Goal: Task Accomplishment & Management: Manage account settings

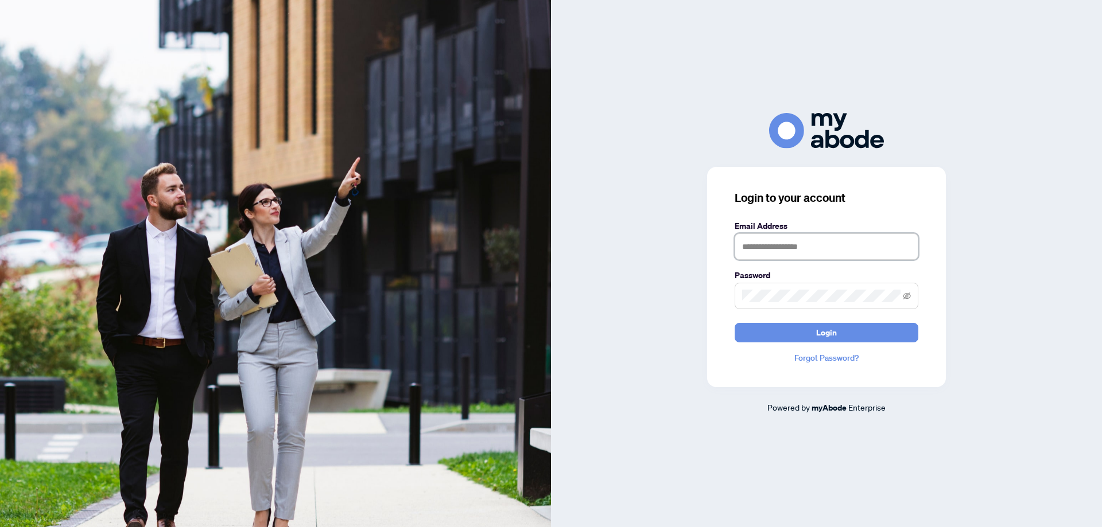
type input "**********"
click at [855, 241] on input "**********" at bounding box center [827, 247] width 184 height 26
click at [743, 341] on button "Login" at bounding box center [827, 333] width 184 height 20
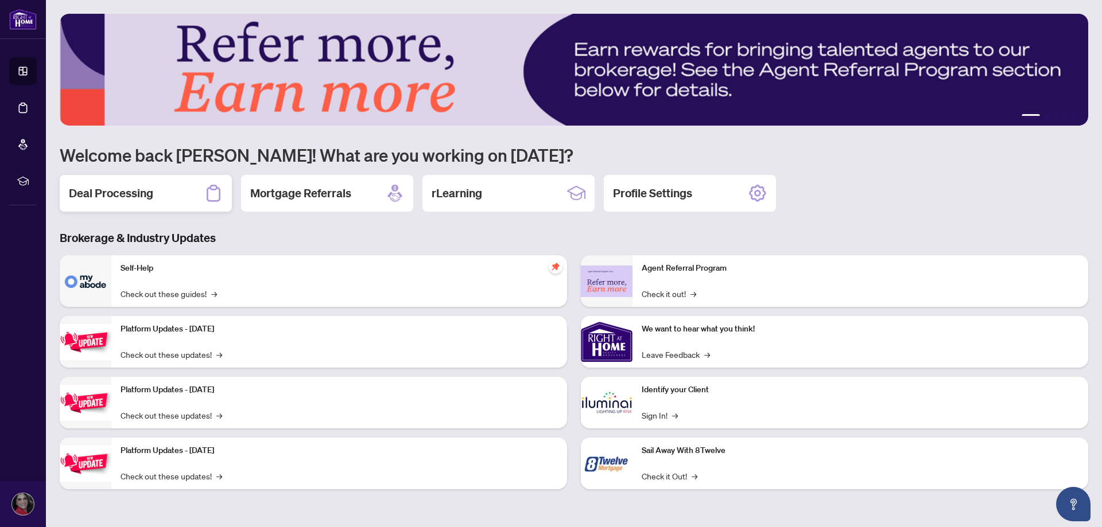
click at [122, 192] on h2 "Deal Processing" at bounding box center [111, 193] width 84 height 16
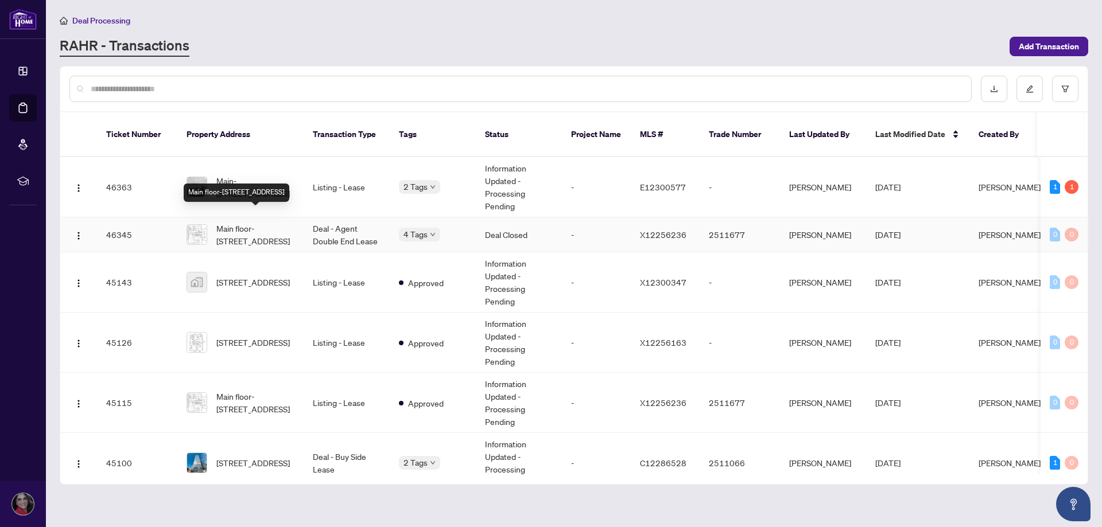
click at [253, 224] on span "Main floor-[STREET_ADDRESS]" at bounding box center [255, 234] width 78 height 25
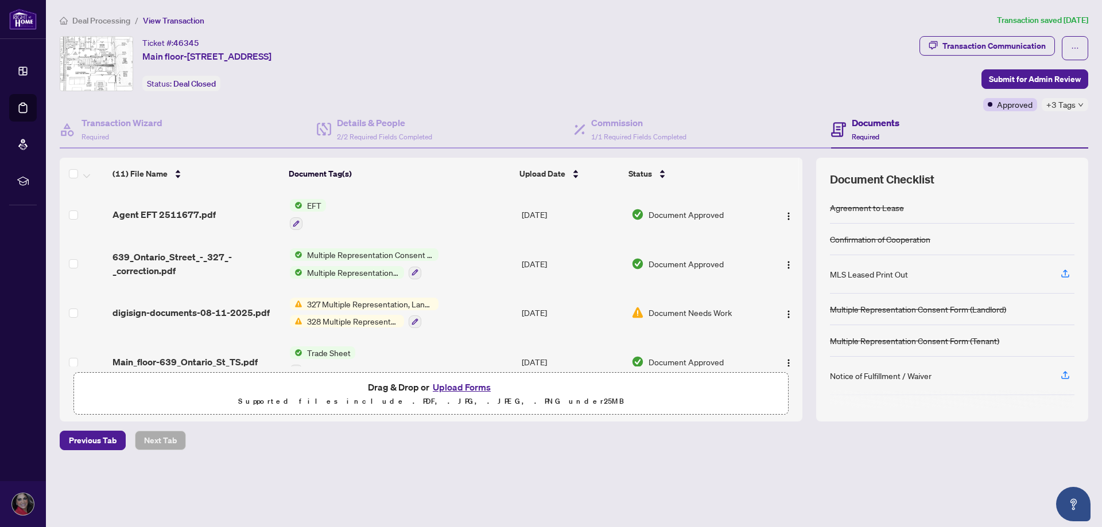
click at [363, 271] on span "Multiple Representation Consent Form (Tenant)" at bounding box center [353, 272] width 102 height 13
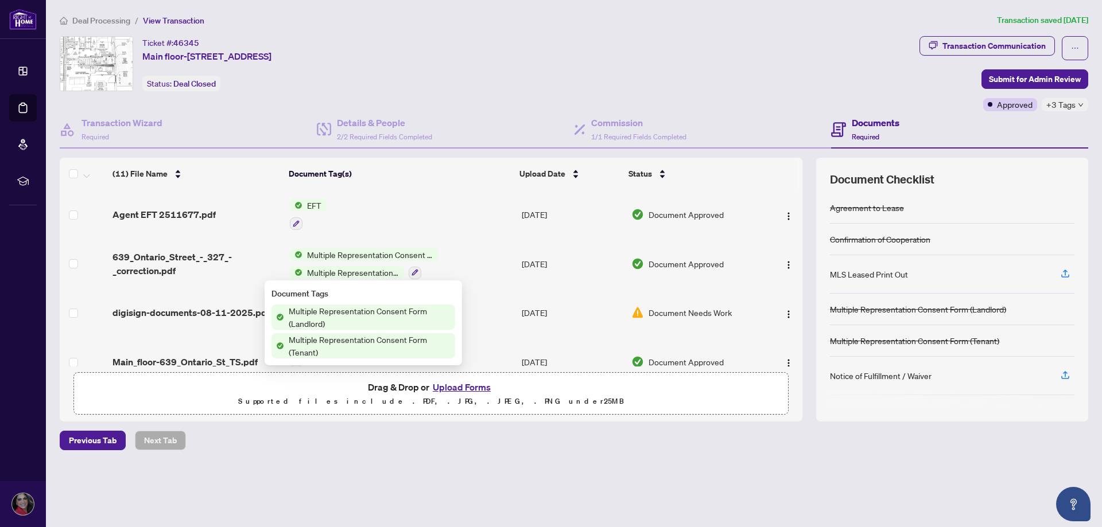
click at [292, 319] on span "Multiple Representation Consent Form (Landlord)" at bounding box center [369, 317] width 171 height 25
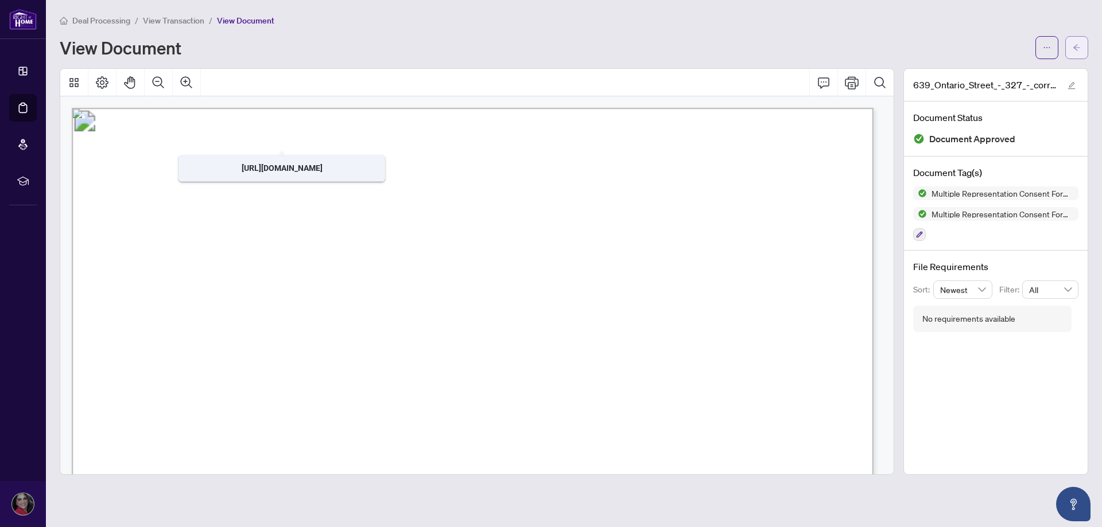
drag, startPoint x: 1078, startPoint y: 65, endPoint x: 1076, endPoint y: 52, distance: 13.9
click at [1078, 61] on div "Deal Processing / View Transaction / View Document View Document 639_Ontario_St…" at bounding box center [574, 244] width 1028 height 461
click at [1076, 52] on span "button" at bounding box center [1077, 47] width 8 height 18
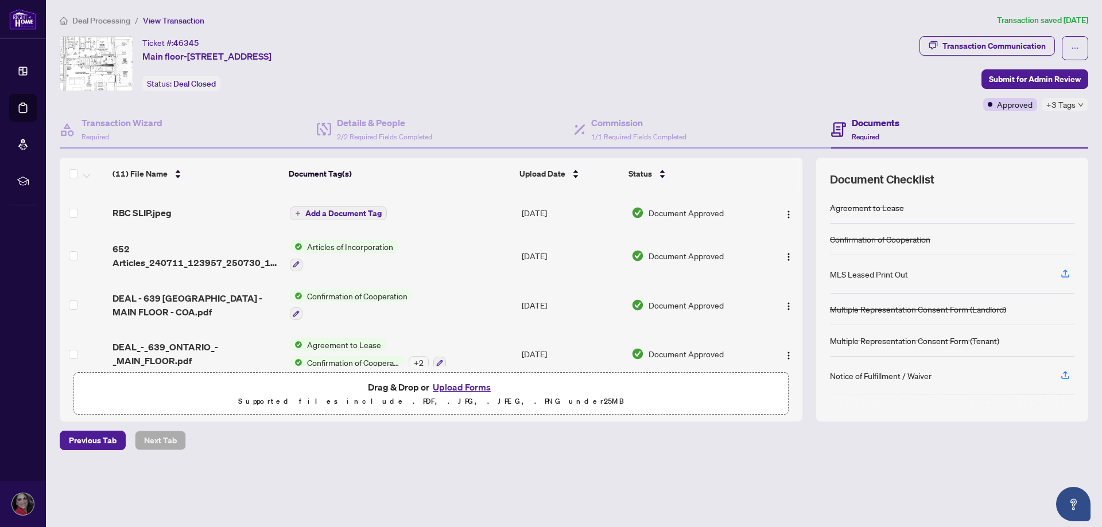
scroll to position [341, 0]
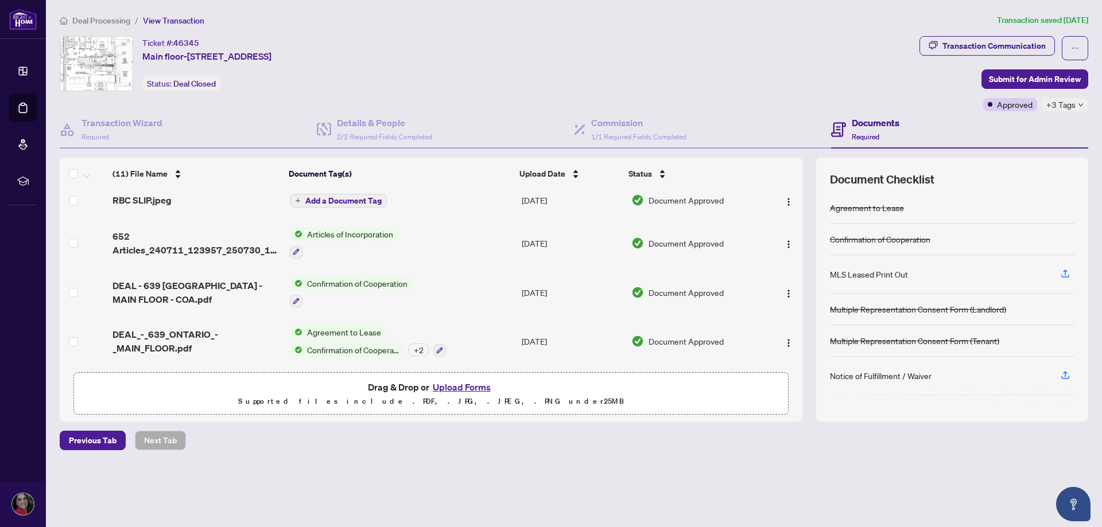
click at [334, 327] on span "Agreement to Lease" at bounding box center [343, 332] width 83 height 13
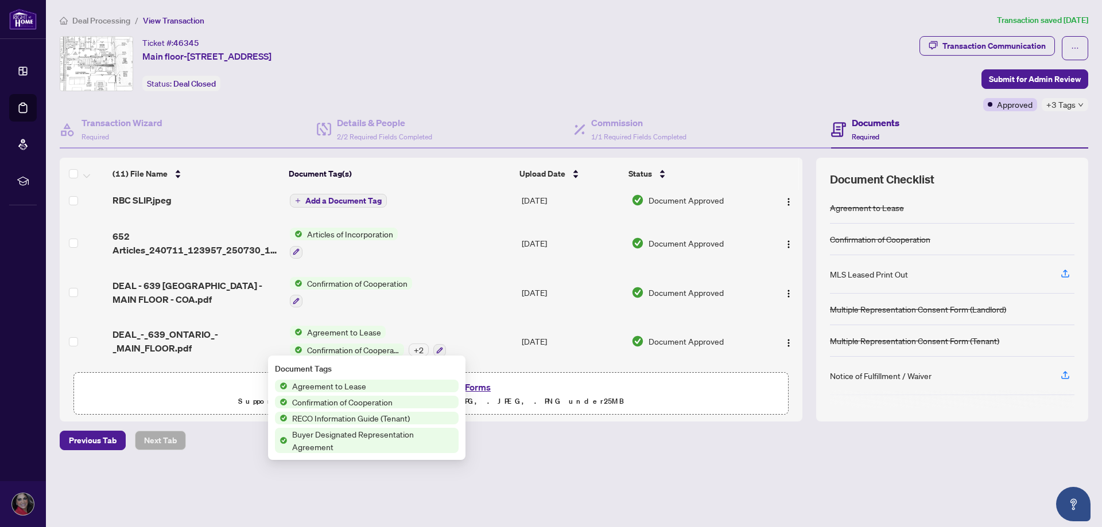
click at [321, 388] on span "Agreement to Lease" at bounding box center [329, 386] width 83 height 13
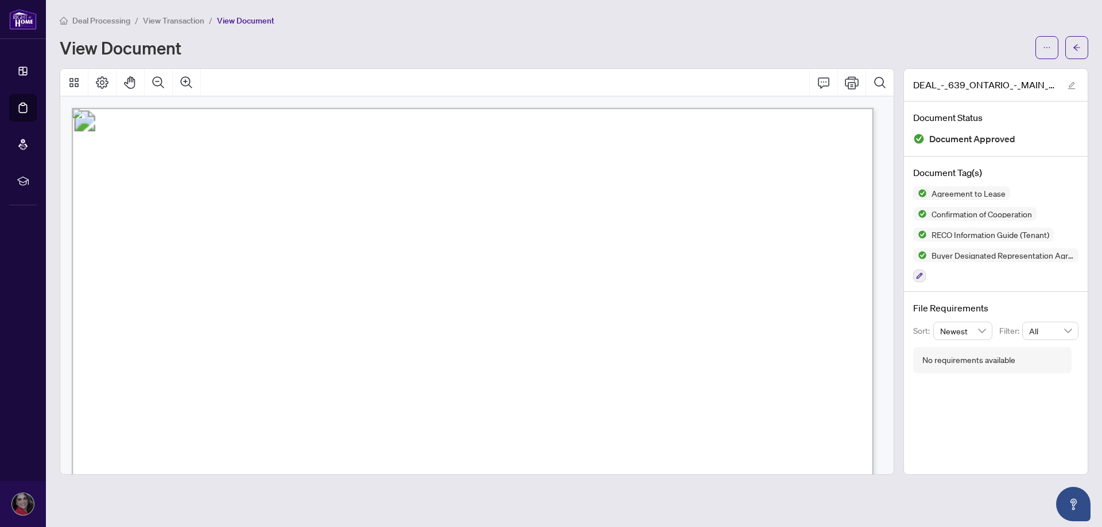
drag, startPoint x: 393, startPoint y: 271, endPoint x: 312, endPoint y: 275, distance: 81.1
click at [312, 275] on span "[PERSON_NAME]" at bounding box center [307, 273] width 87 height 13
drag, startPoint x: 306, startPoint y: 270, endPoint x: 267, endPoint y: 270, distance: 39.6
click at [267, 270] on span "[PERSON_NAME]" at bounding box center [307, 273] width 87 height 13
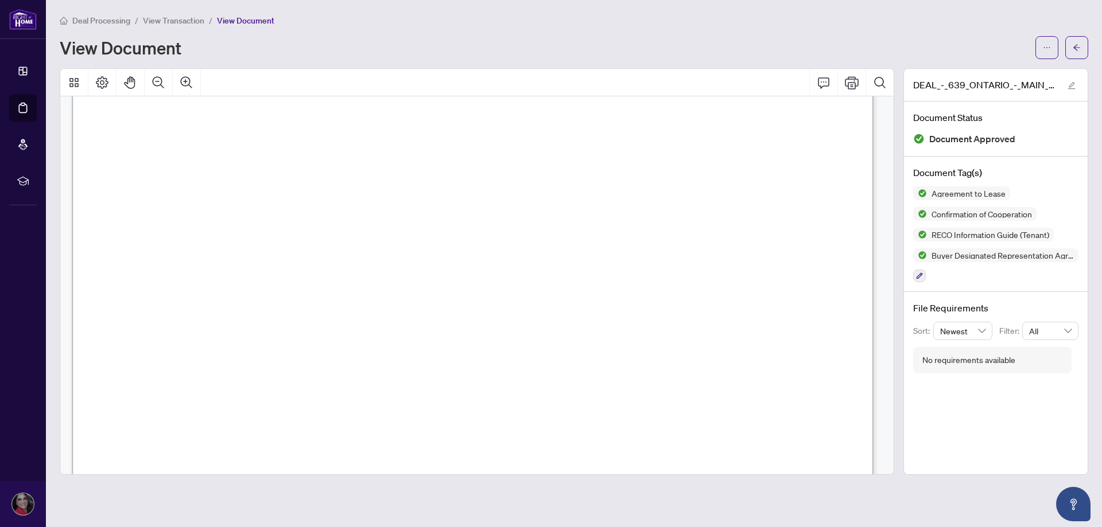
scroll to position [115, 0]
drag, startPoint x: 756, startPoint y: 158, endPoint x: 595, endPoint y: 162, distance: 161.3
click at [595, 162] on span "[PERSON_NAME]" at bounding box center [640, 158] width 94 height 13
drag, startPoint x: 411, startPoint y: 185, endPoint x: 275, endPoint y: 188, distance: 136.6
click at [275, 188] on span "6520910 Canada Corp" at bounding box center [341, 184] width 133 height 13
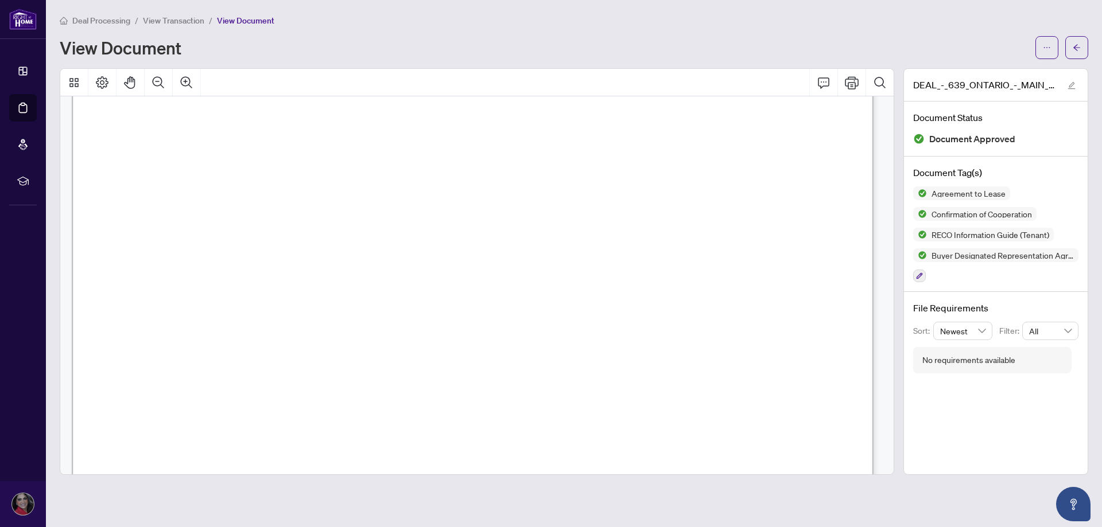
drag, startPoint x: 812, startPoint y: 298, endPoint x: 757, endPoint y: 301, distance: 54.6
drag, startPoint x: 685, startPoint y: 156, endPoint x: 595, endPoint y: 157, distance: 90.1
click at [595, 157] on span "[PERSON_NAME]" at bounding box center [640, 158] width 94 height 13
drag, startPoint x: 755, startPoint y: 161, endPoint x: 692, endPoint y: 155, distance: 62.8
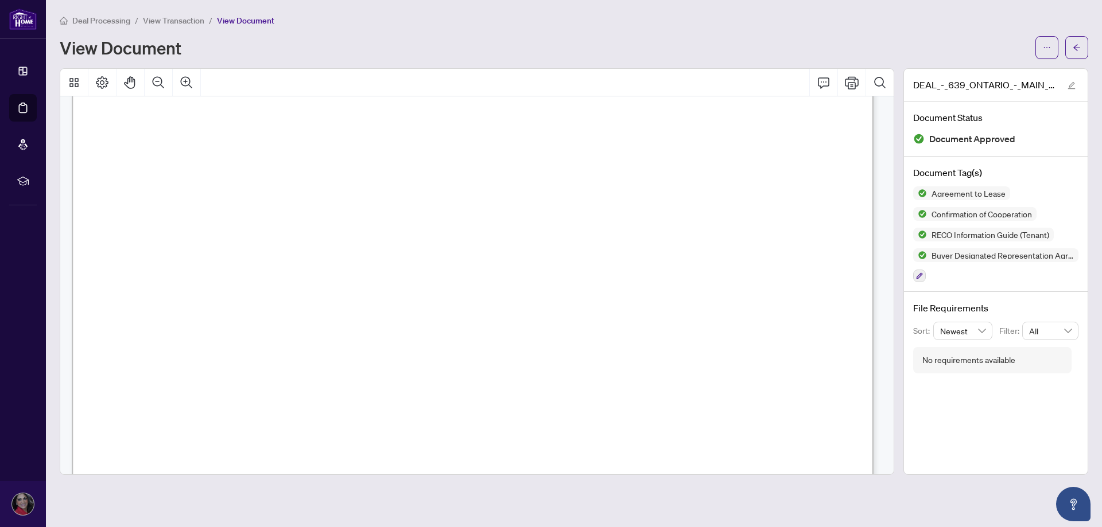
click at [686, 155] on span "[PERSON_NAME]" at bounding box center [640, 158] width 94 height 13
drag, startPoint x: 387, startPoint y: 181, endPoint x: 277, endPoint y: 184, distance: 110.8
click at [277, 184] on span "6520910 Canada Corp" at bounding box center [341, 184] width 133 height 13
click at [1083, 53] on button "button" at bounding box center [1076, 47] width 23 height 23
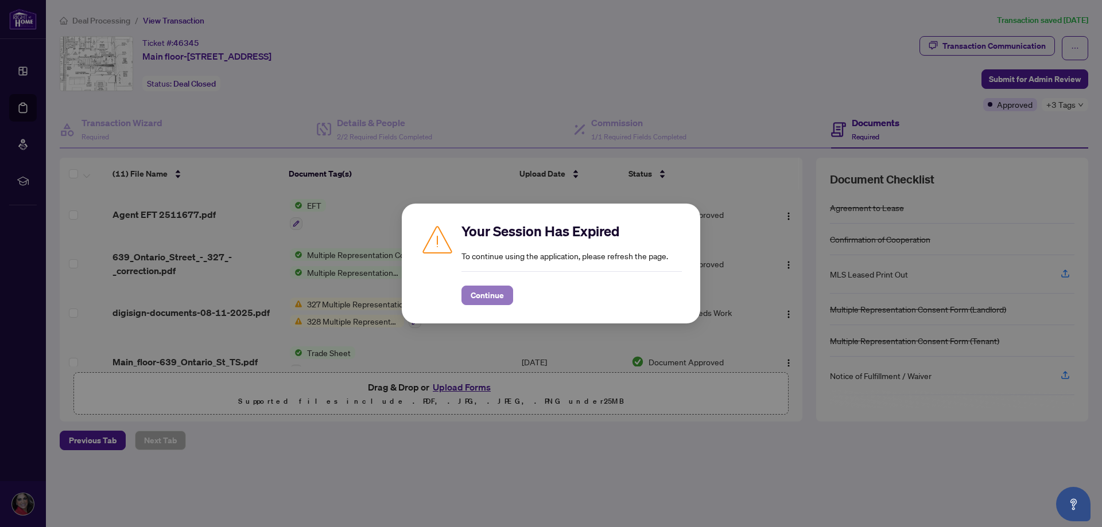
click at [500, 289] on span "Continue" at bounding box center [487, 295] width 33 height 18
